Goal: Transaction & Acquisition: Obtain resource

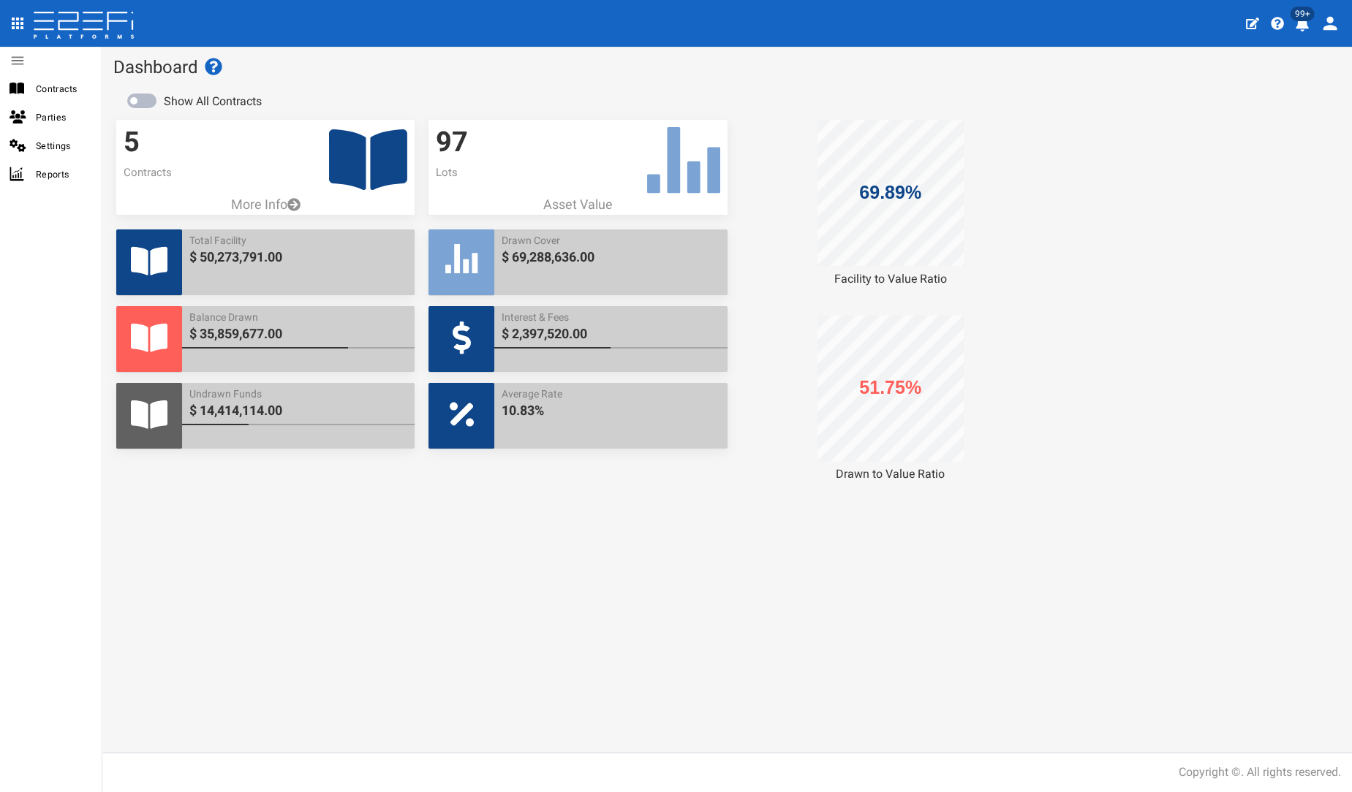
click at [382, 159] on icon at bounding box center [368, 159] width 78 height 61
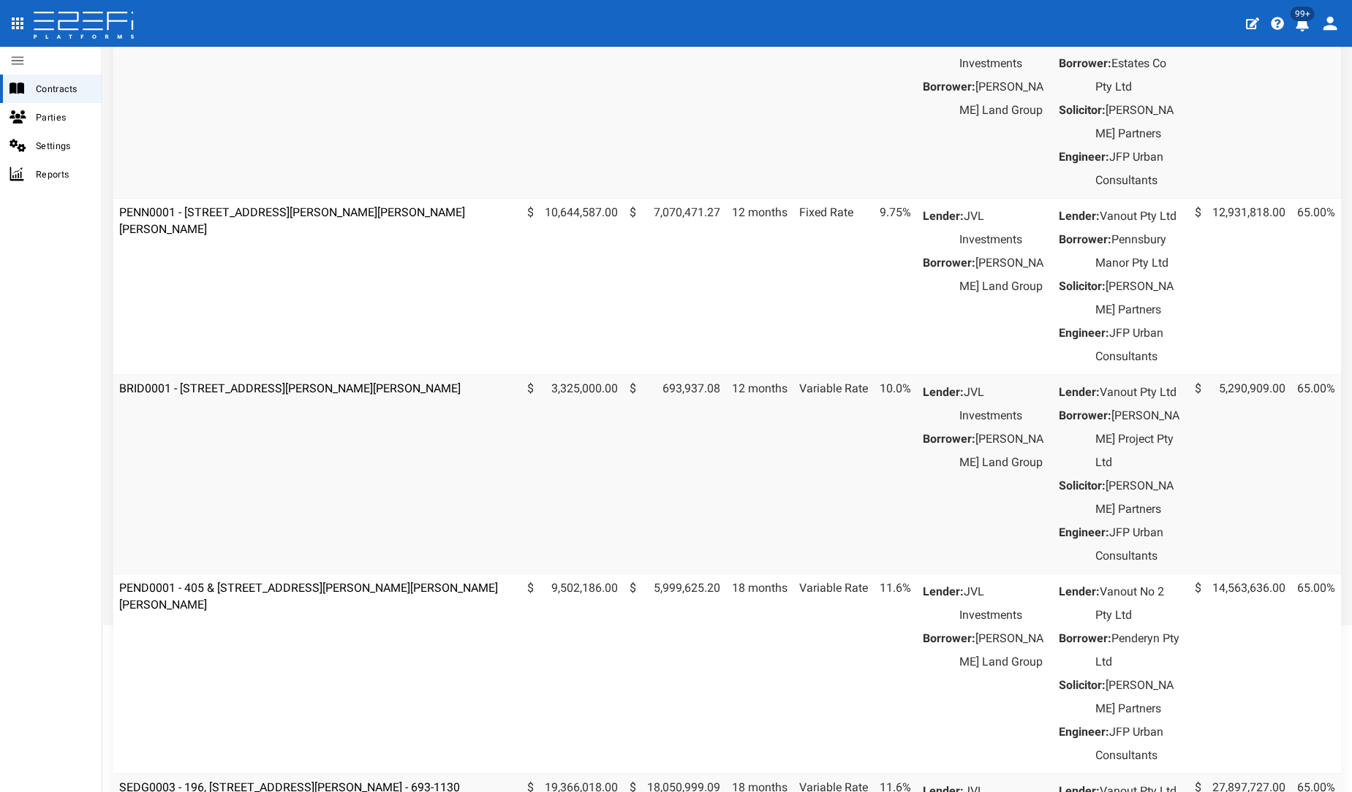
scroll to position [215, 0]
click at [311, 394] on link "BRID0001 - [STREET_ADDRESS][PERSON_NAME][PERSON_NAME]" at bounding box center [289, 387] width 341 height 14
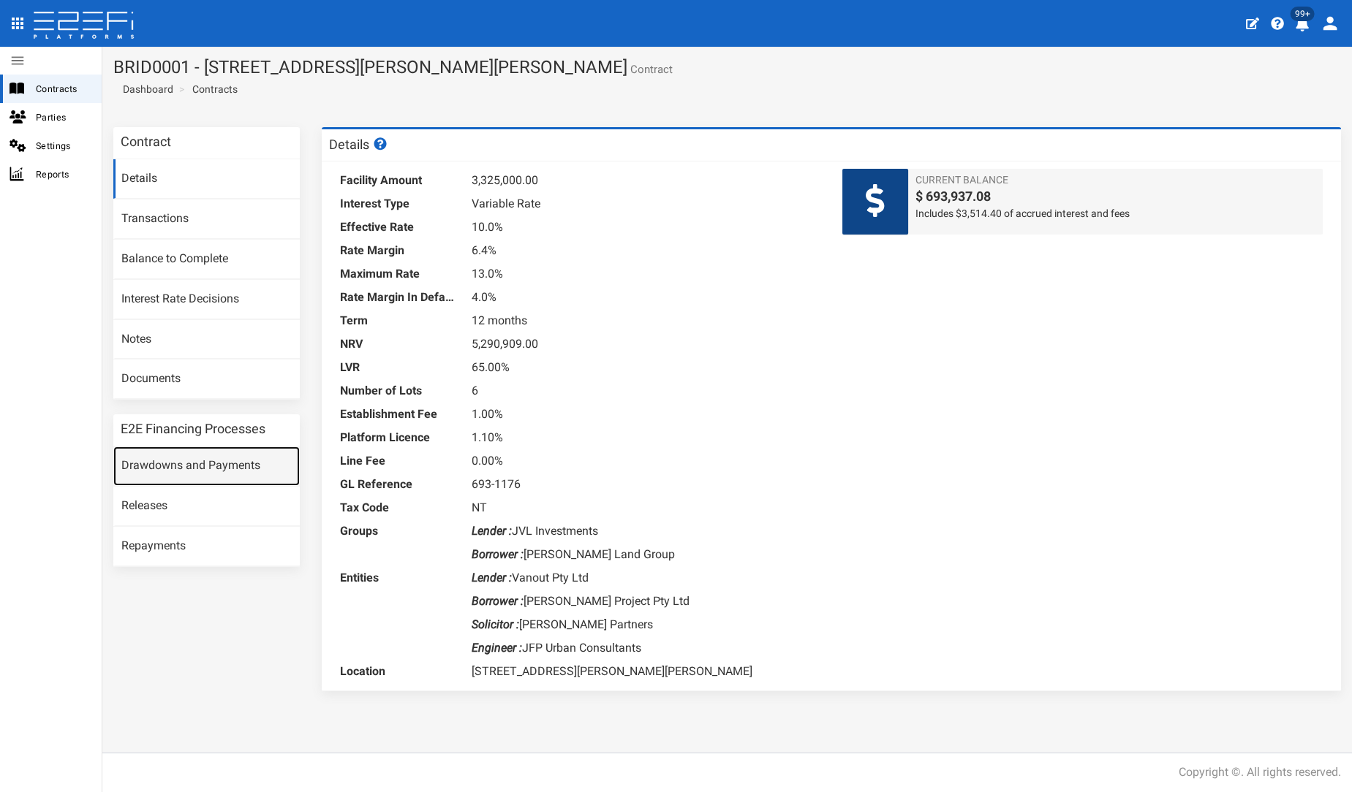
click at [251, 458] on link "Drawdowns and Payments" at bounding box center [206, 466] width 186 height 39
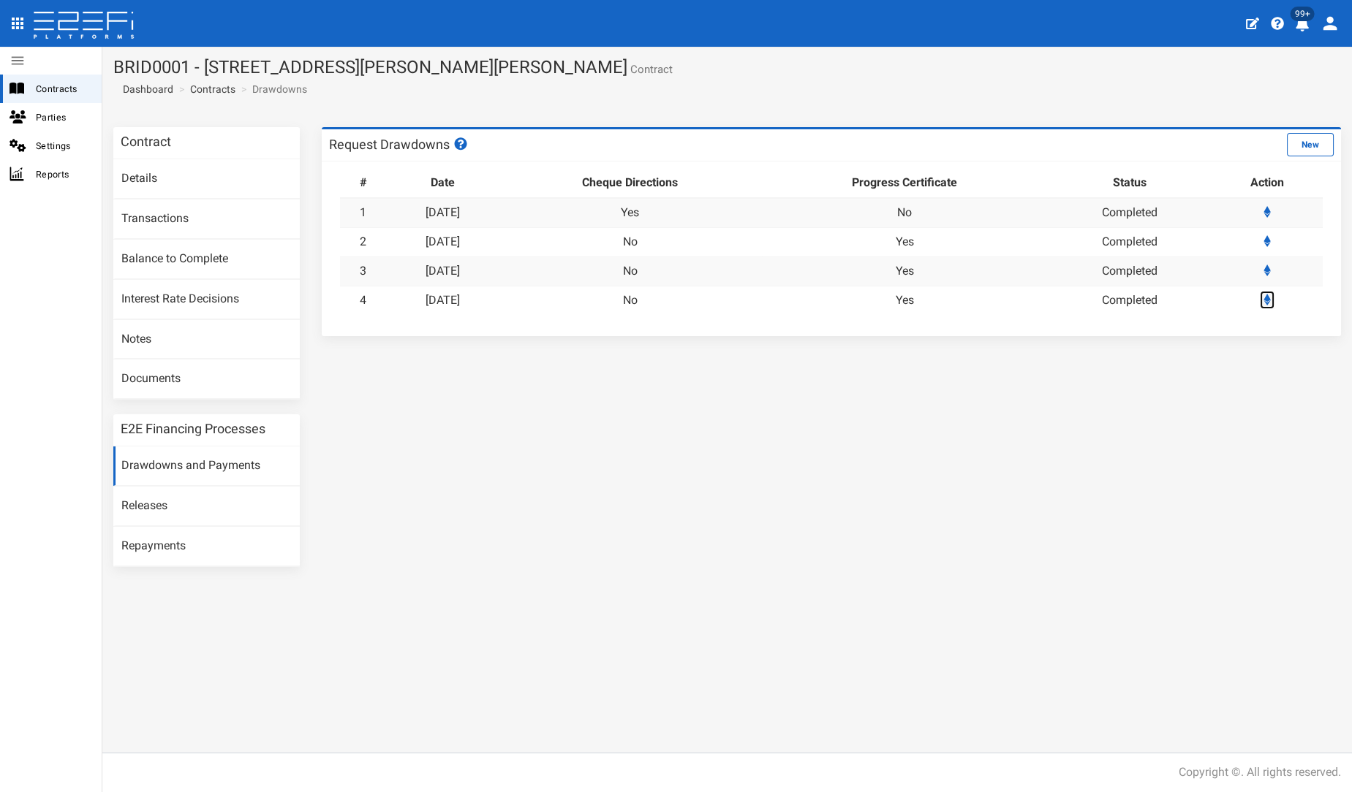
click at [1270, 295] on icon at bounding box center [1266, 300] width 7 height 12
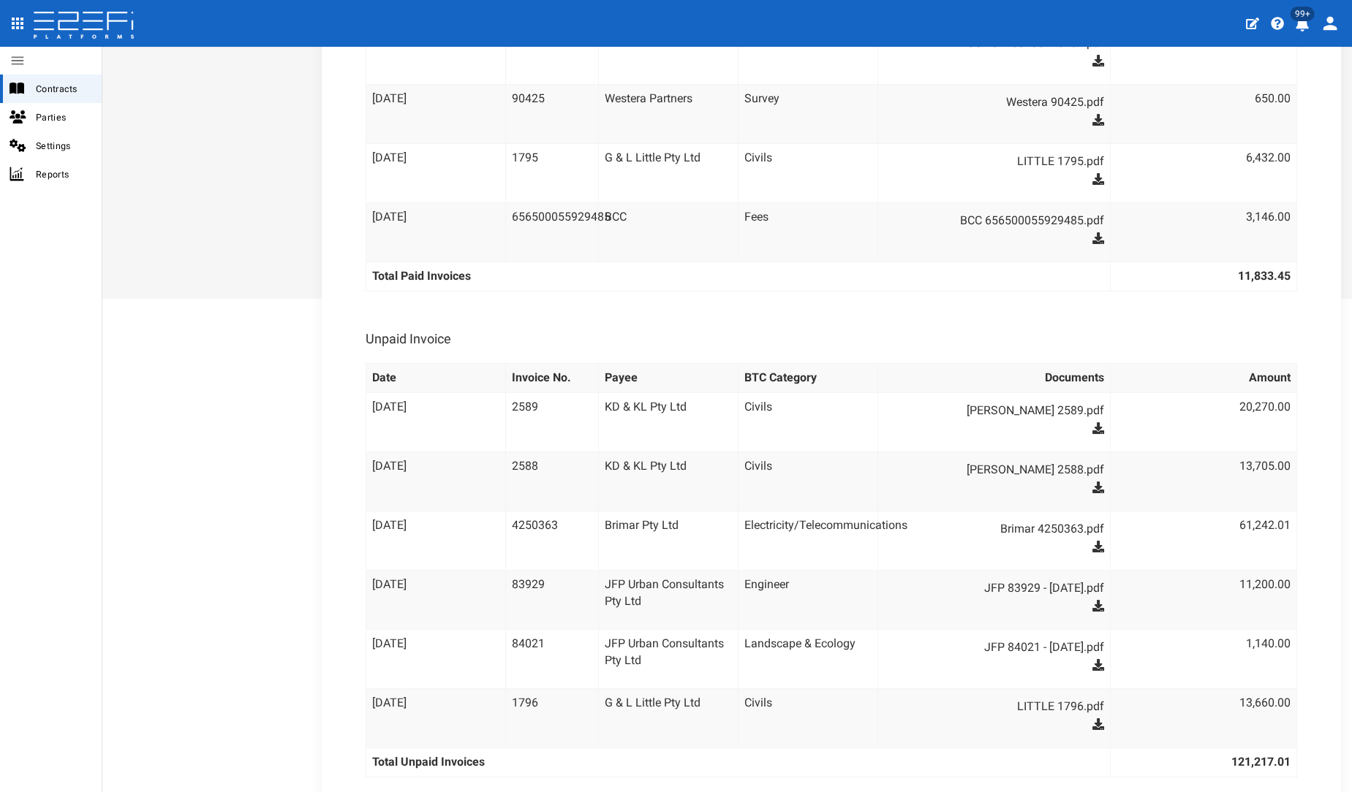
scroll to position [541, 0]
click at [1092, 425] on icon at bounding box center [1098, 428] width 12 height 12
